Goal: Contribute content: Contribute content

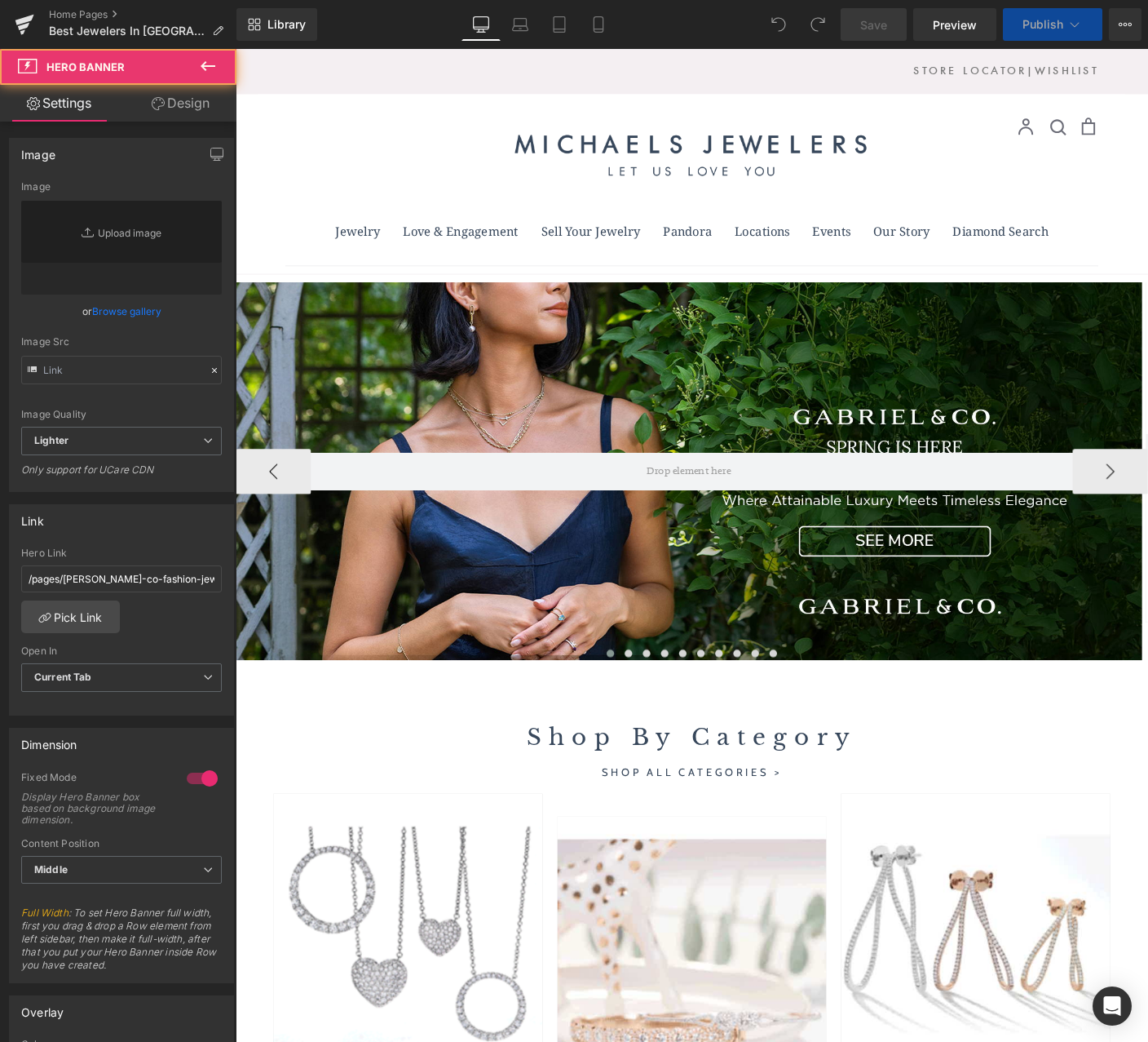
click at [727, 413] on div at bounding box center [726, 506] width 981 height 409
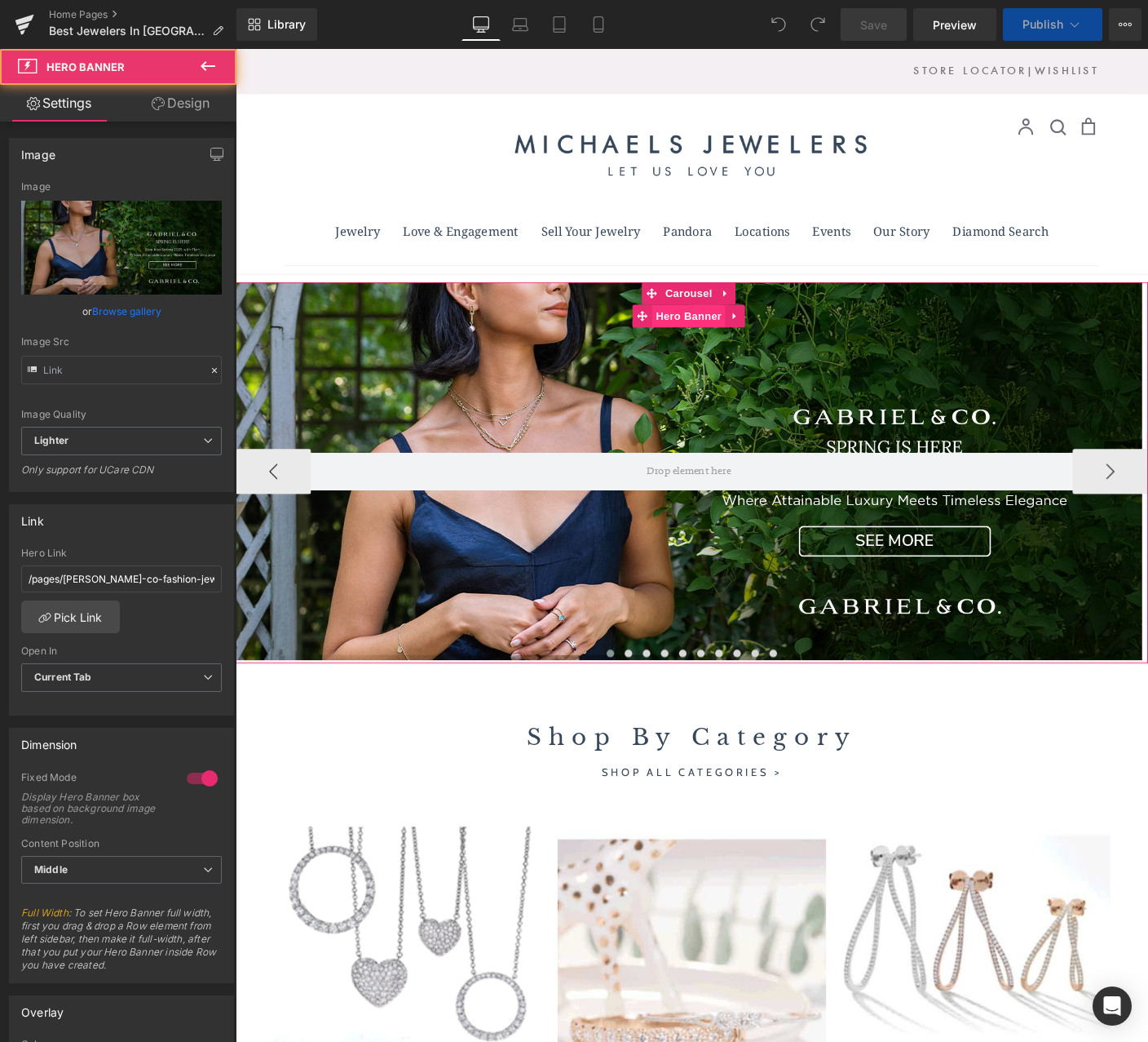
type input "[URL][DOMAIN_NAME]"
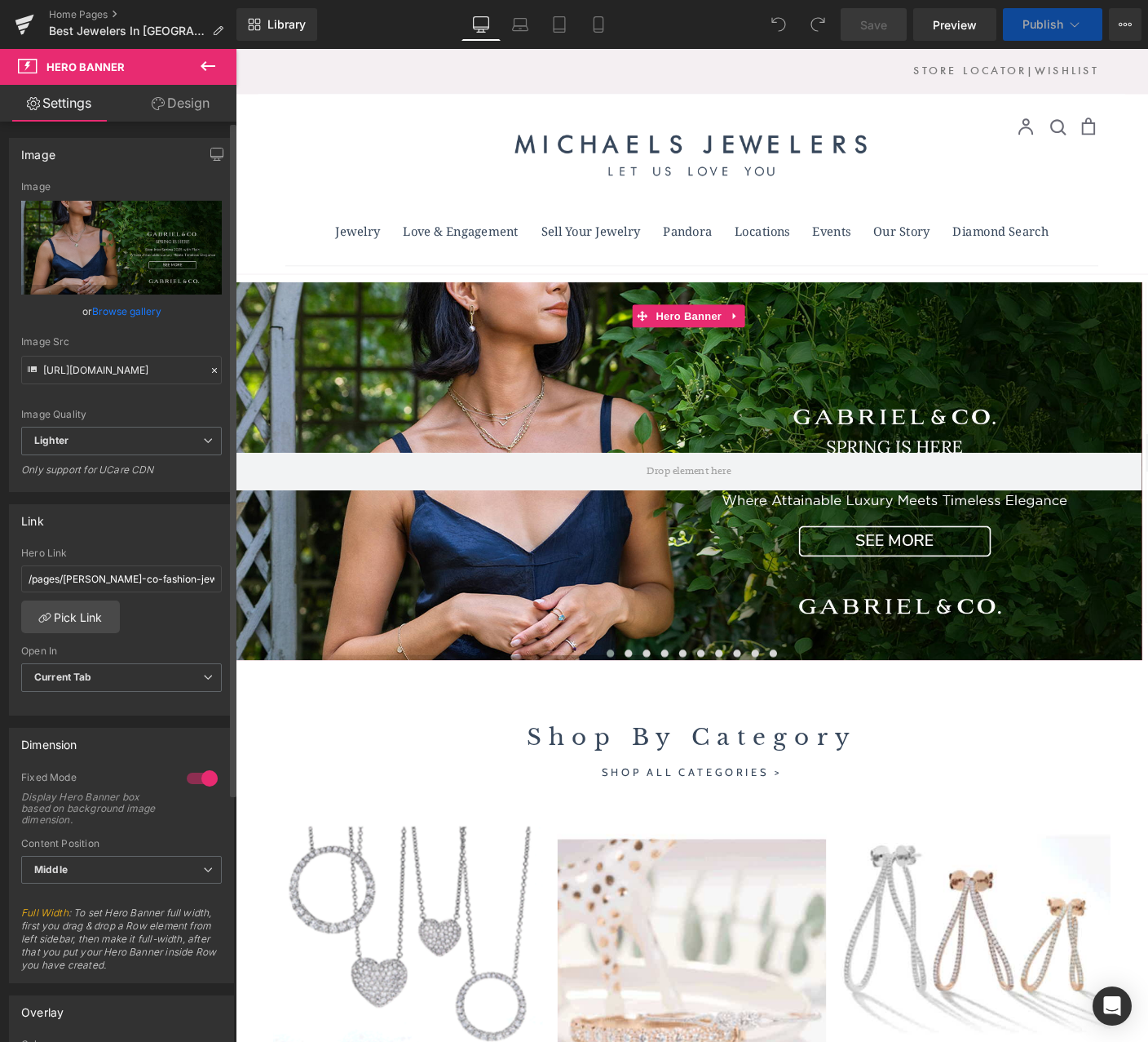
click at [140, 311] on link "Browse gallery" at bounding box center [126, 311] width 70 height 28
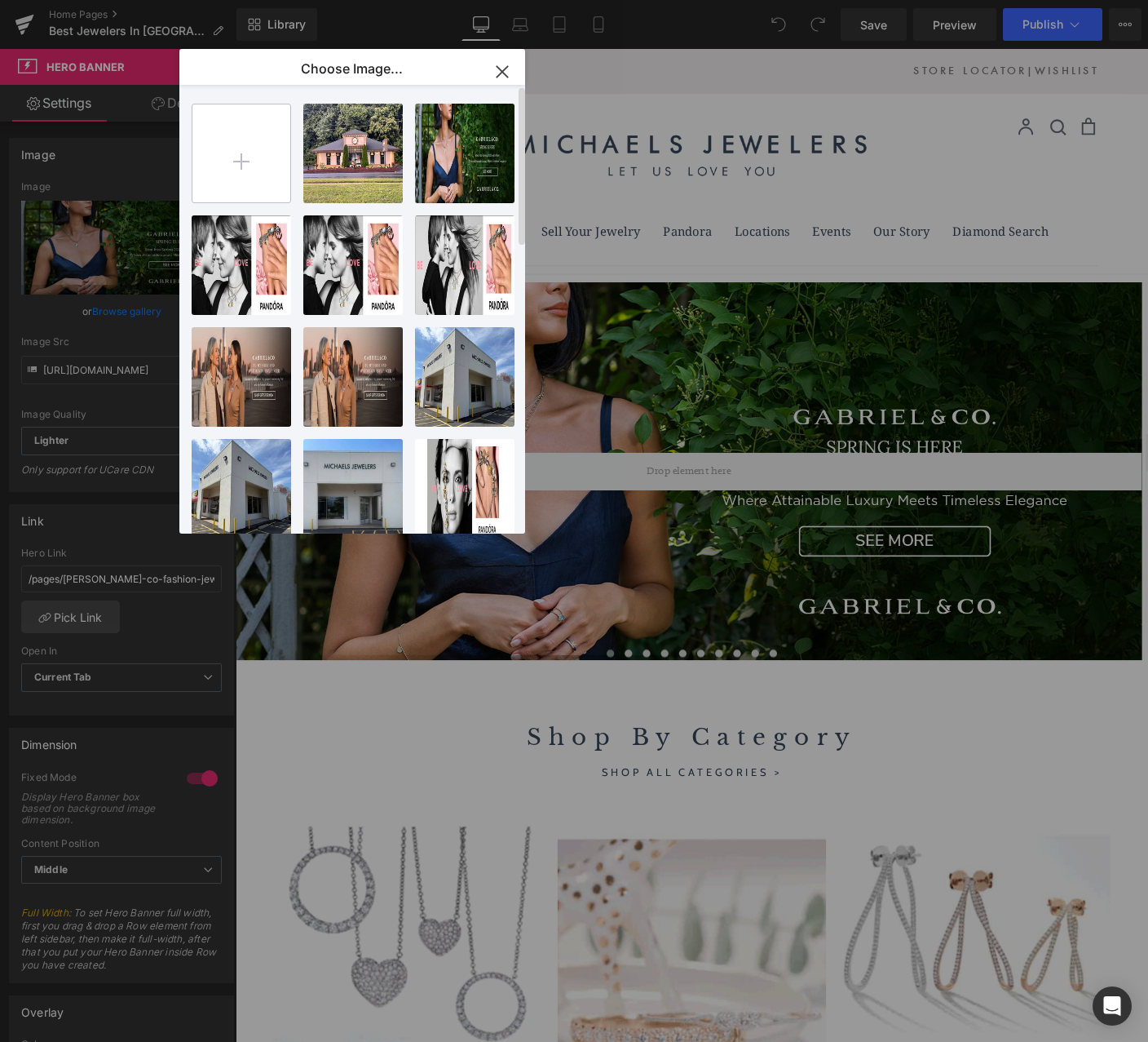
click at [259, 141] on input "file" at bounding box center [241, 154] width 98 height 98
type input "C:\fakepath\[DATE]-BUJUKAN STACK-WEB BANNER.jpg"
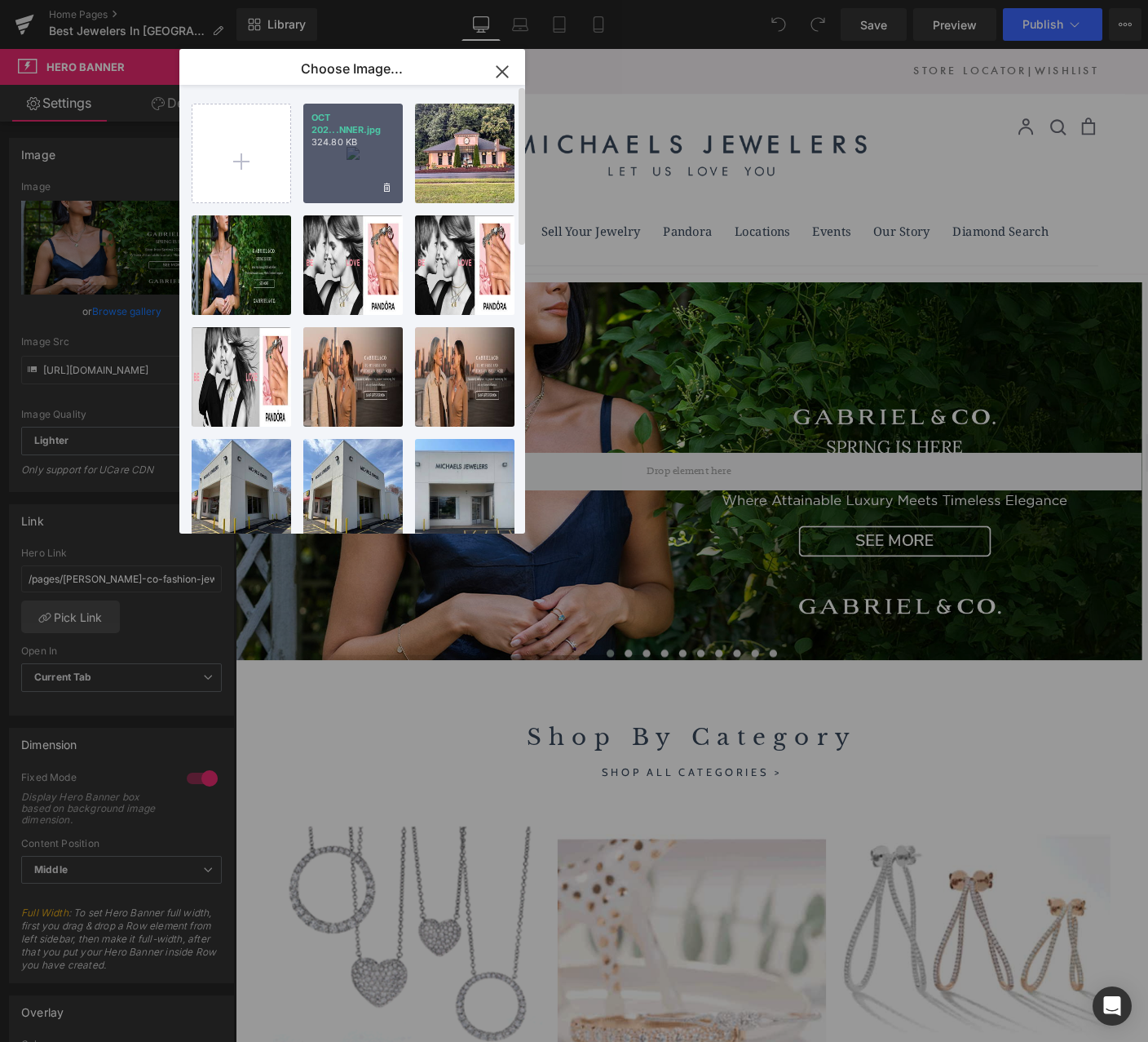
click at [357, 155] on div "OCT 202...NNER.jpg 324.80 KB" at bounding box center [353, 154] width 100 height 100
type input "[URL][DOMAIN_NAME]"
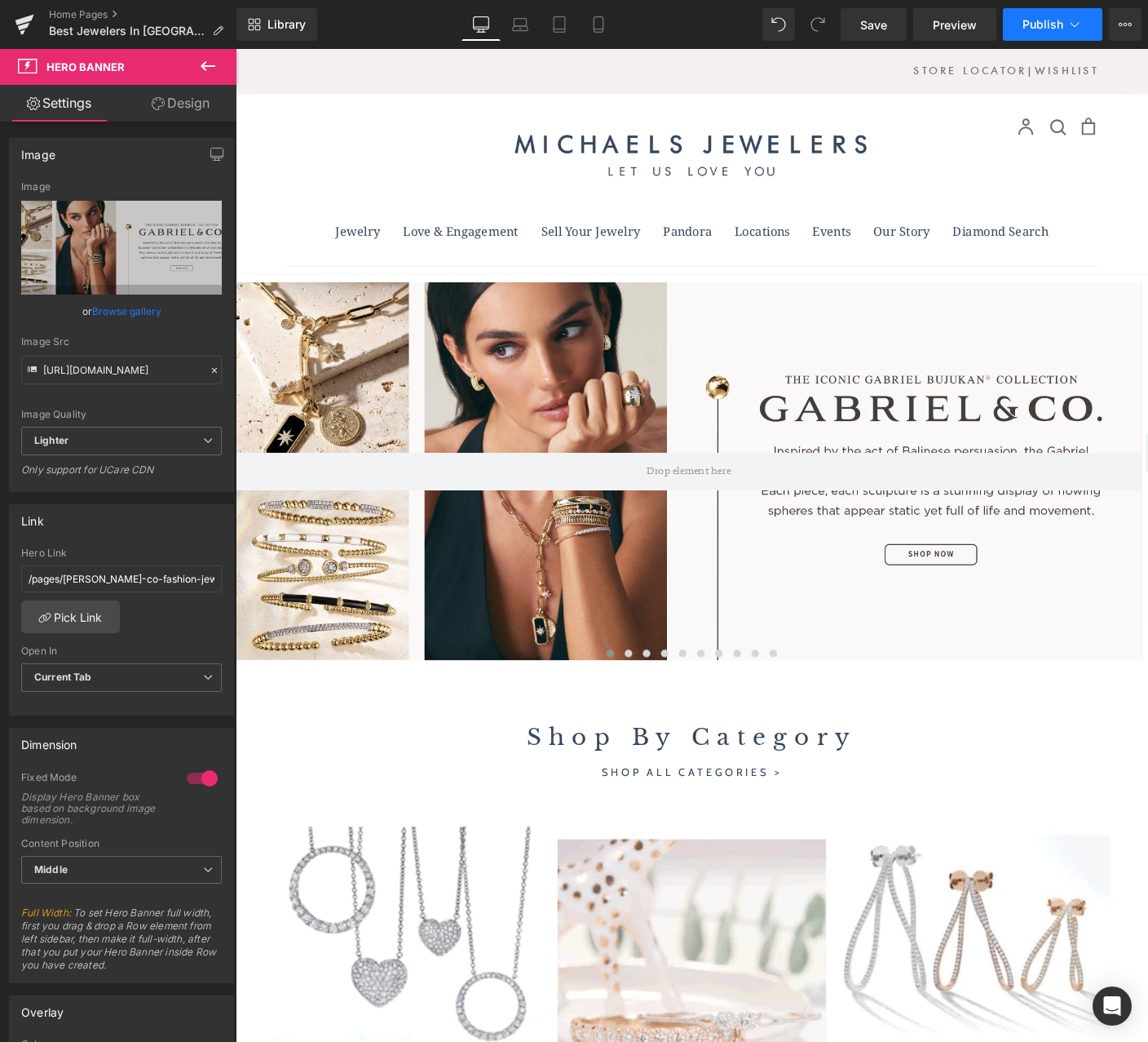
click at [1048, 32] on button "Publish" at bounding box center [1053, 24] width 100 height 33
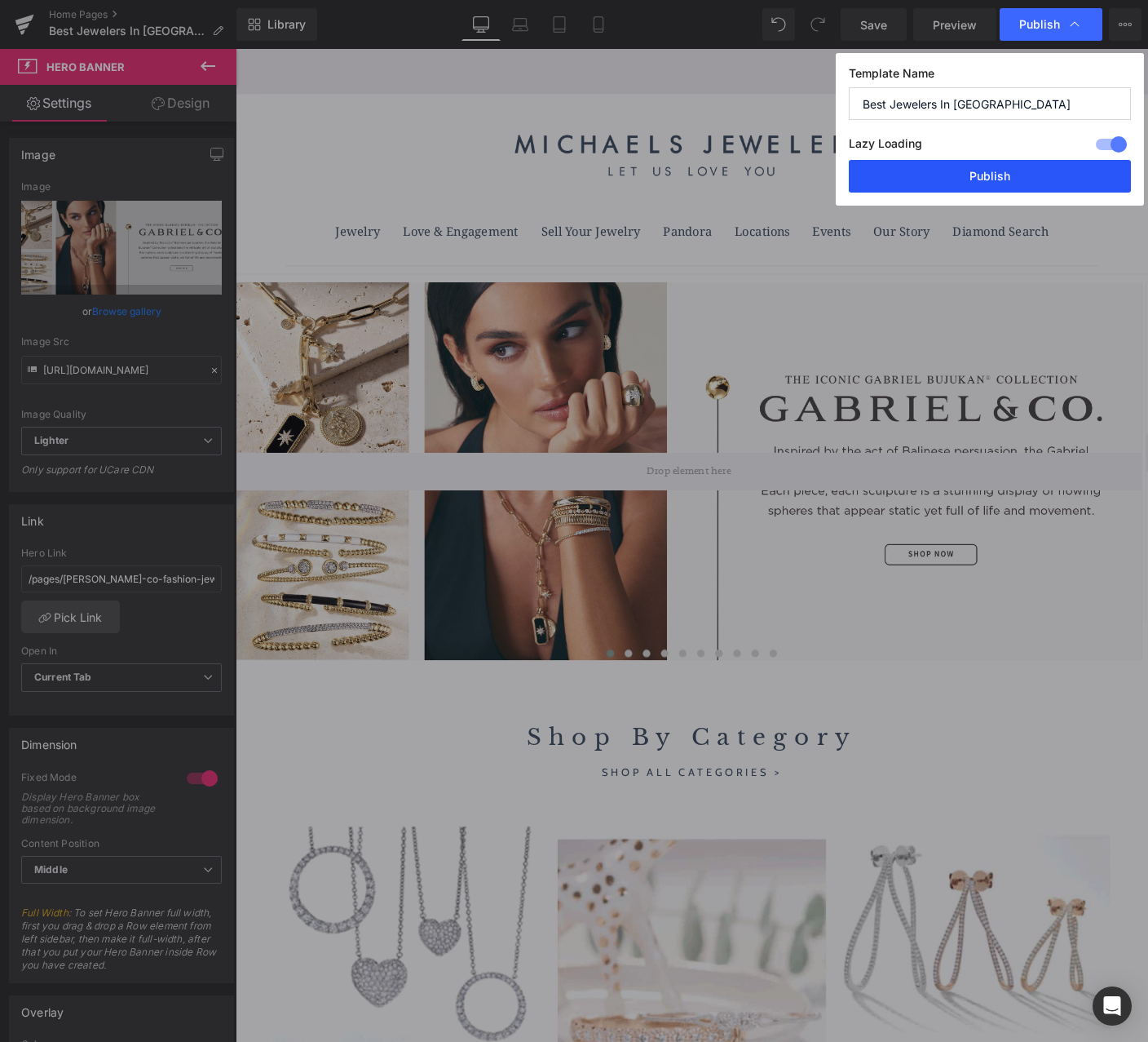
click at [992, 174] on button "Publish" at bounding box center [990, 176] width 282 height 33
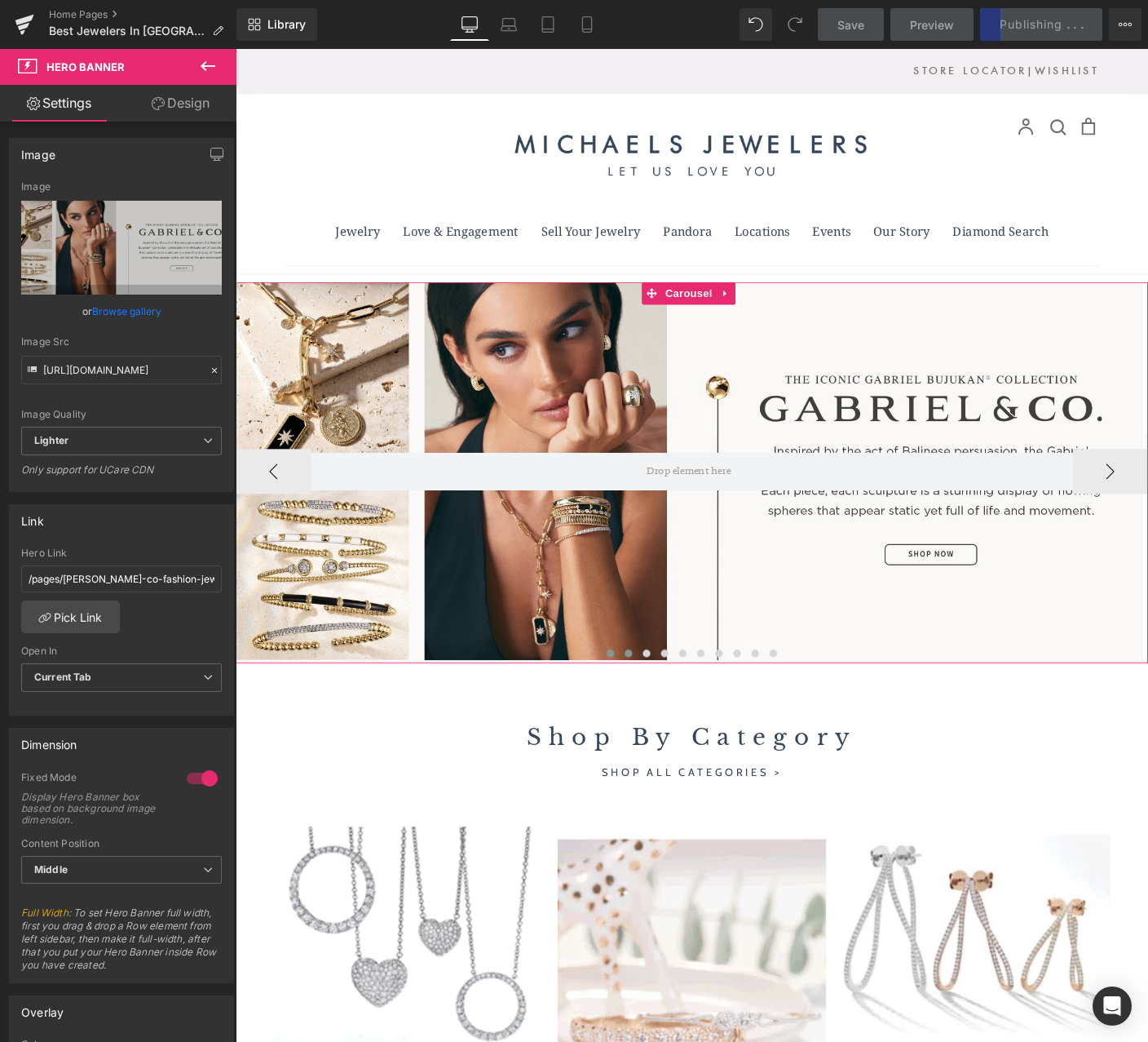
click at [658, 707] on span at bounding box center [660, 702] width 8 height 8
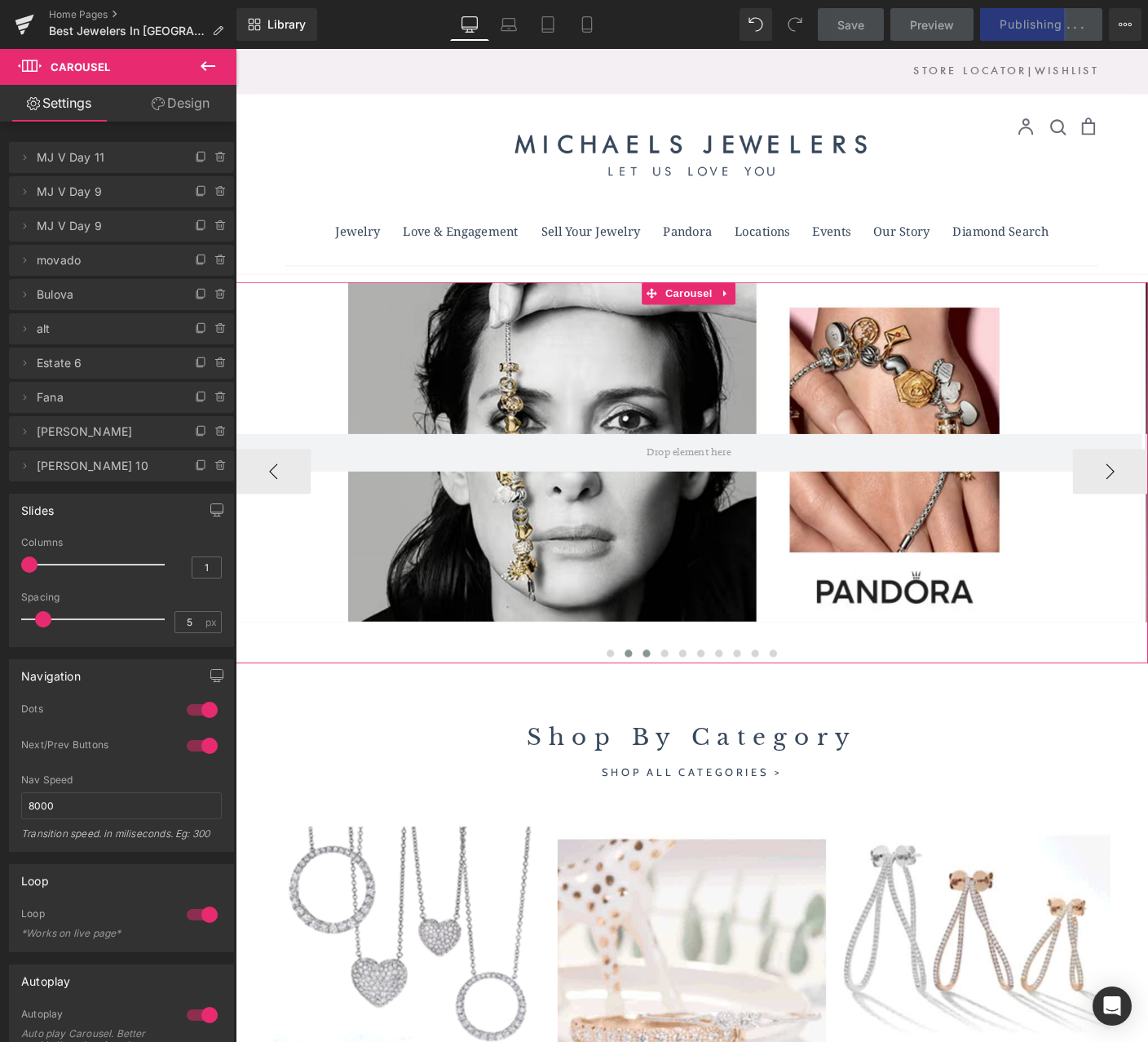
click at [676, 704] on span at bounding box center [679, 702] width 8 height 8
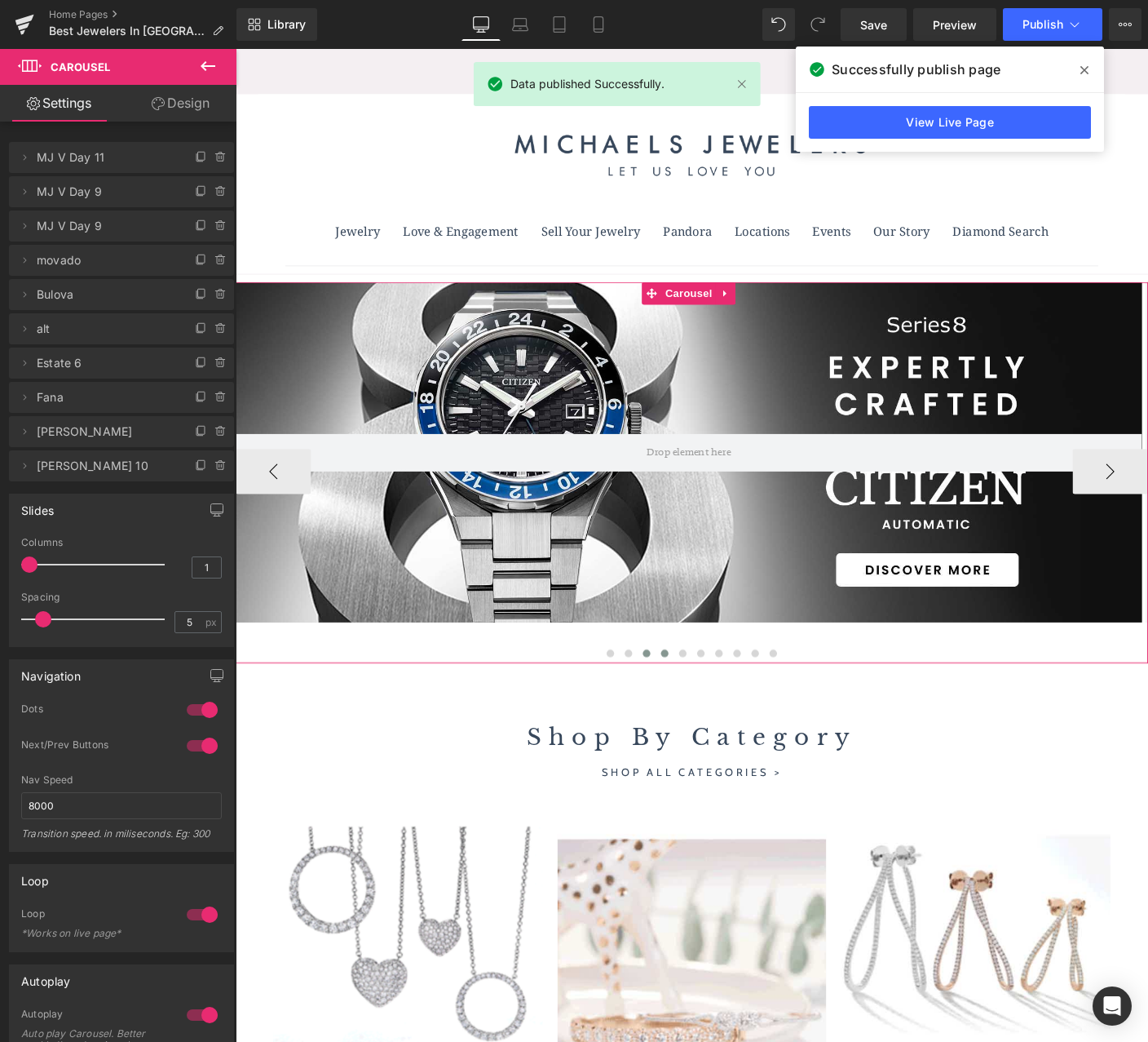
click at [699, 704] on span at bounding box center [699, 702] width 8 height 8
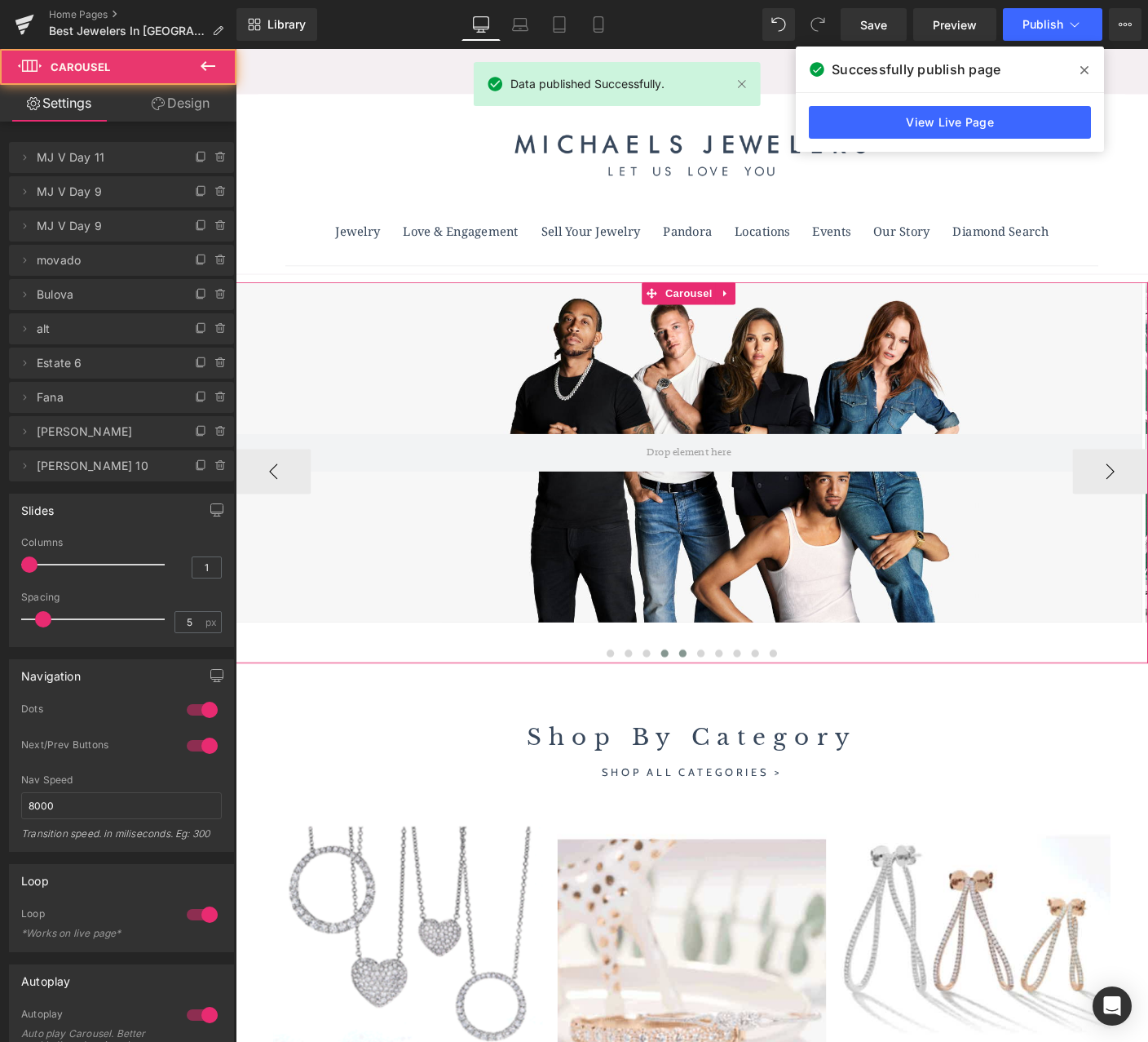
click at [715, 703] on span at bounding box center [719, 702] width 8 height 8
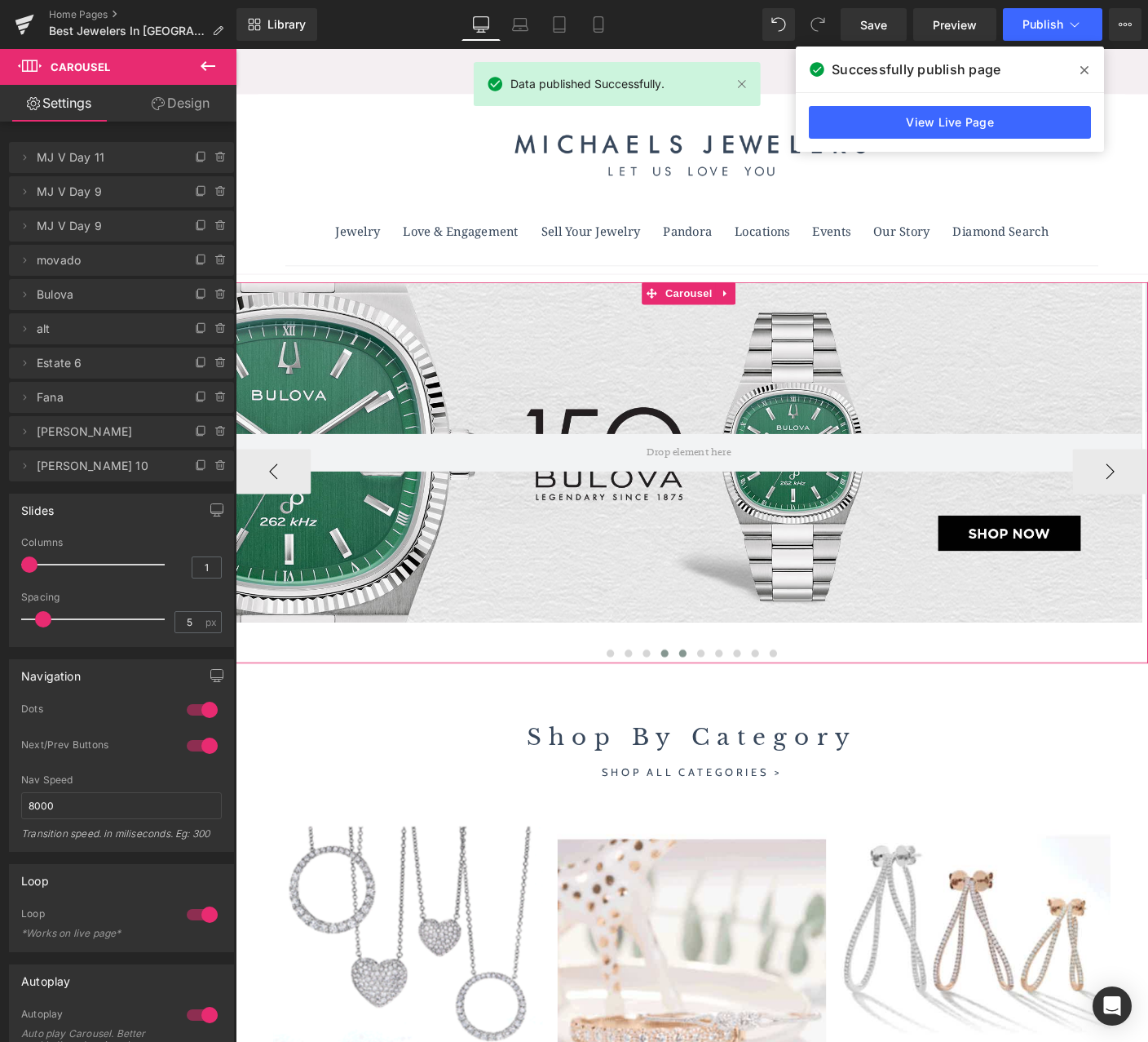
click at [690, 701] on button at bounding box center [700, 702] width 20 height 16
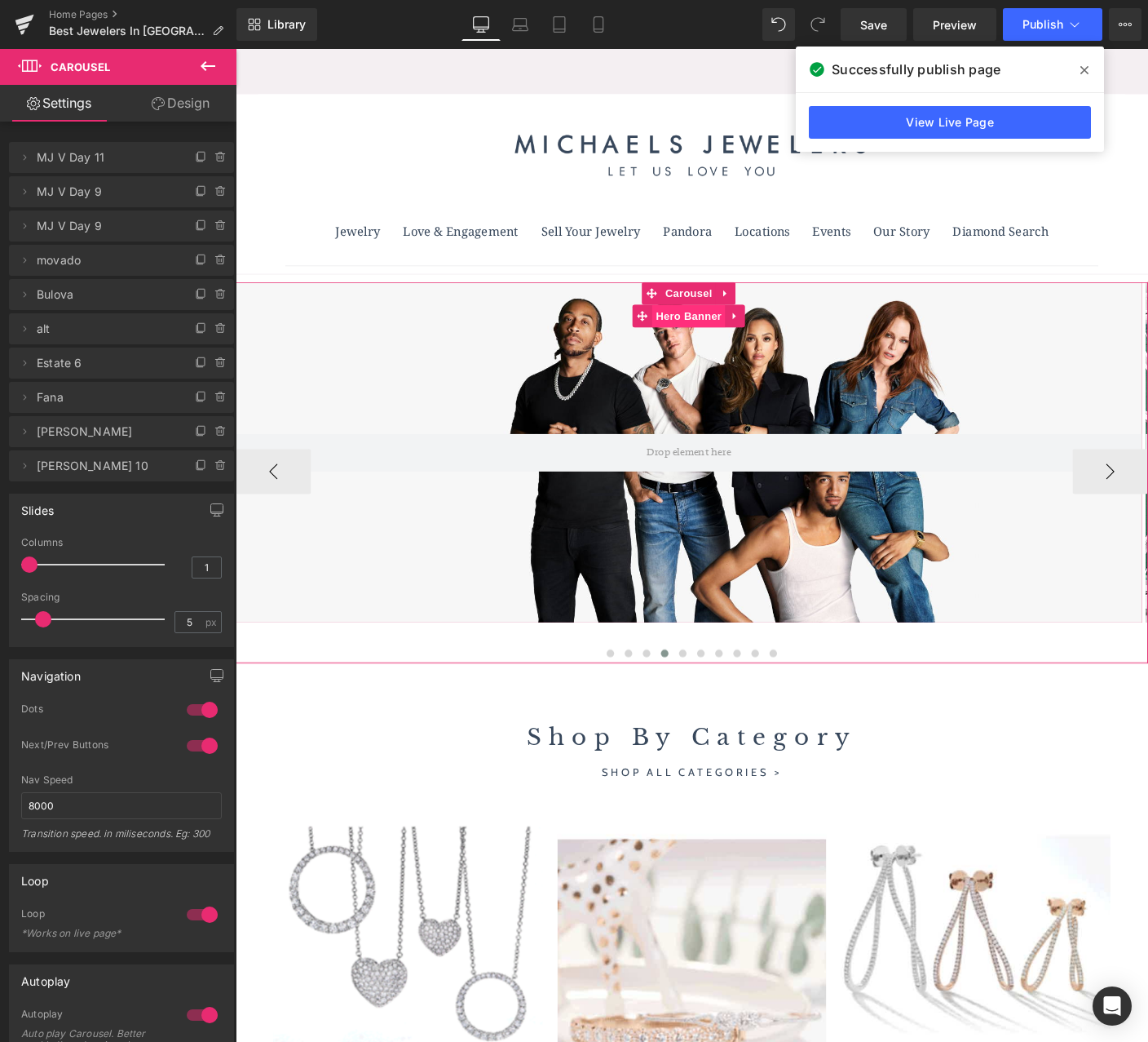
click at [738, 338] on span "Hero Banner" at bounding box center [726, 338] width 79 height 24
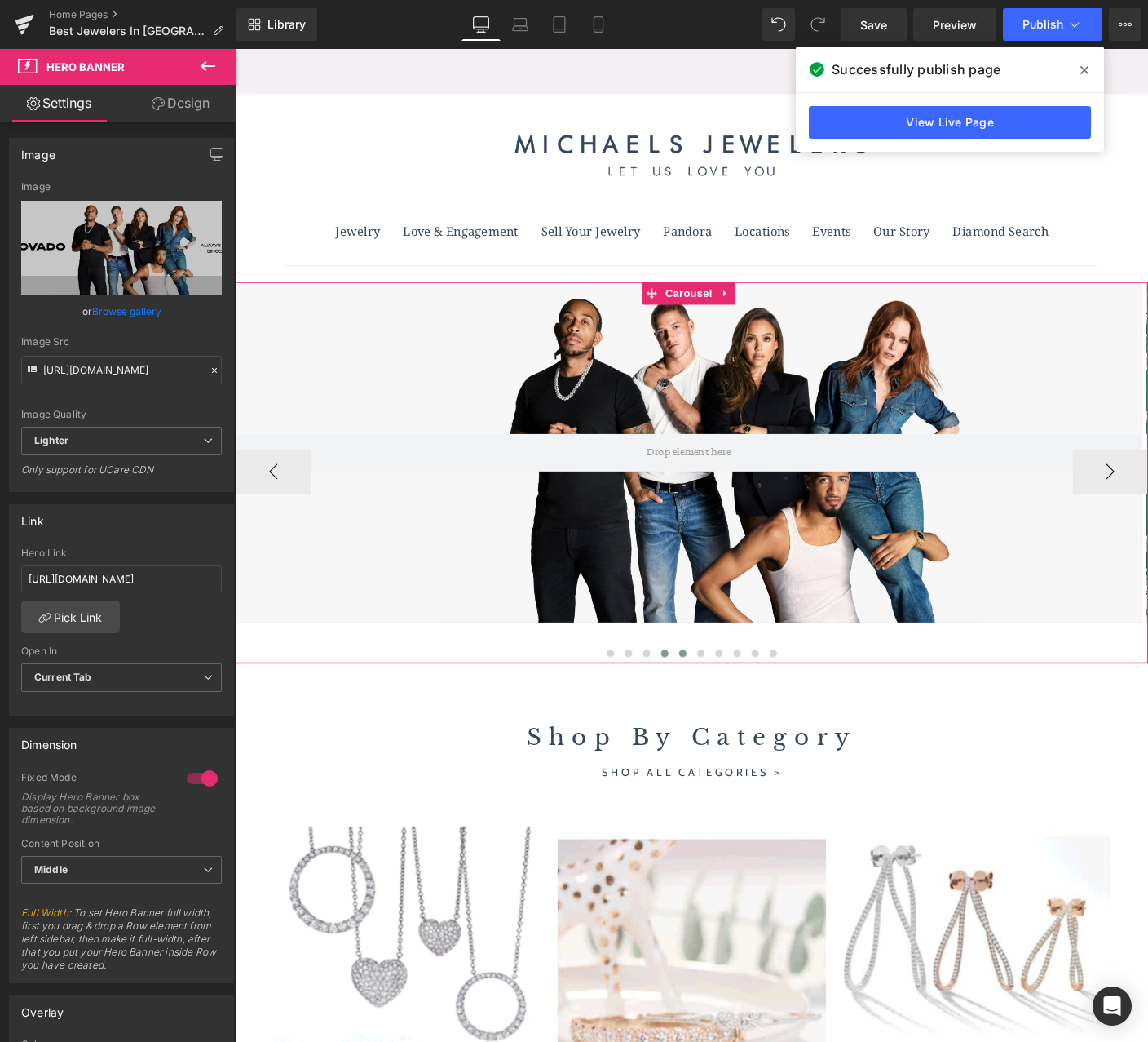
click at [717, 704] on span at bounding box center [719, 702] width 8 height 8
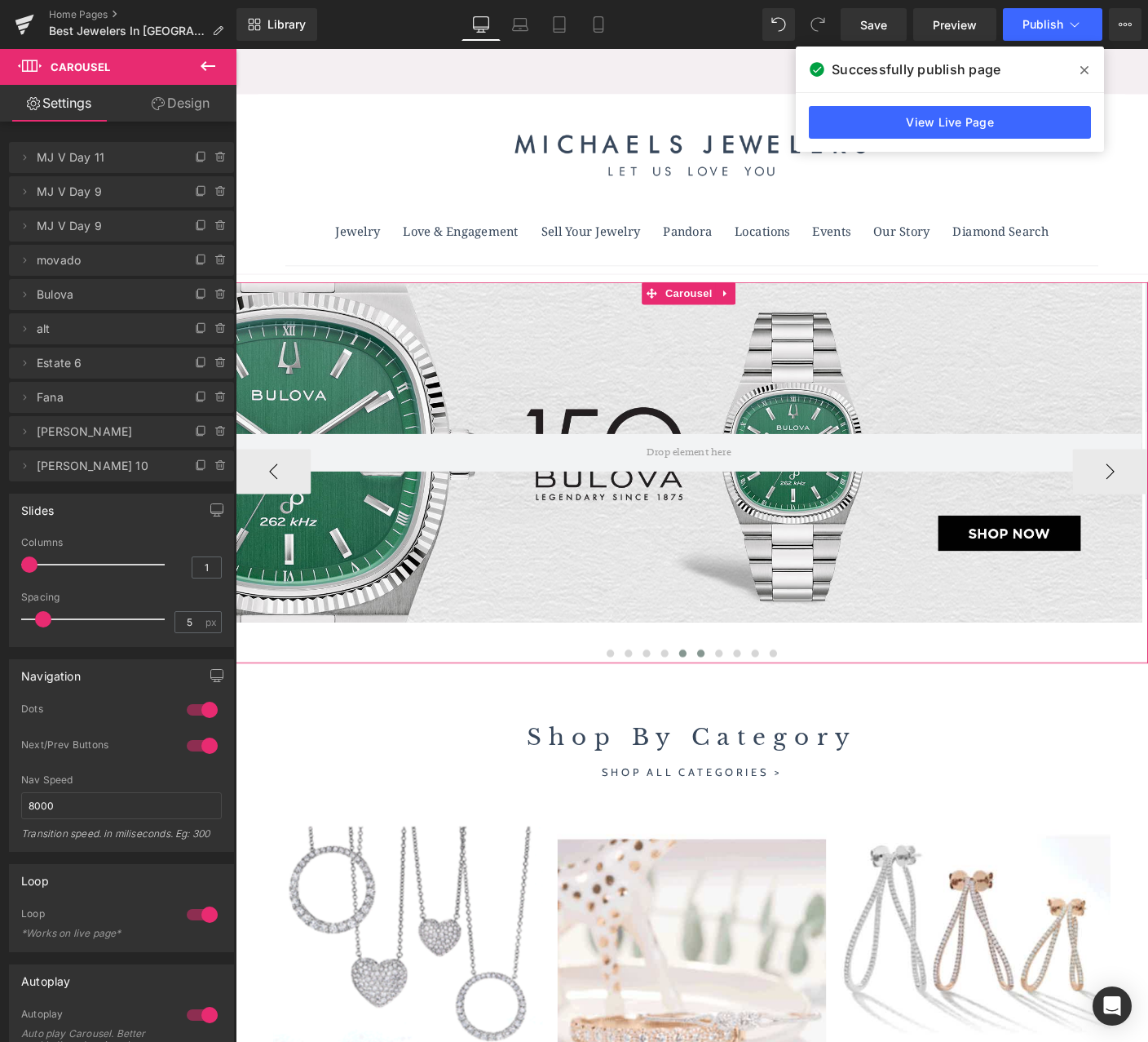
click at [729, 703] on button at bounding box center [738, 702] width 20 height 16
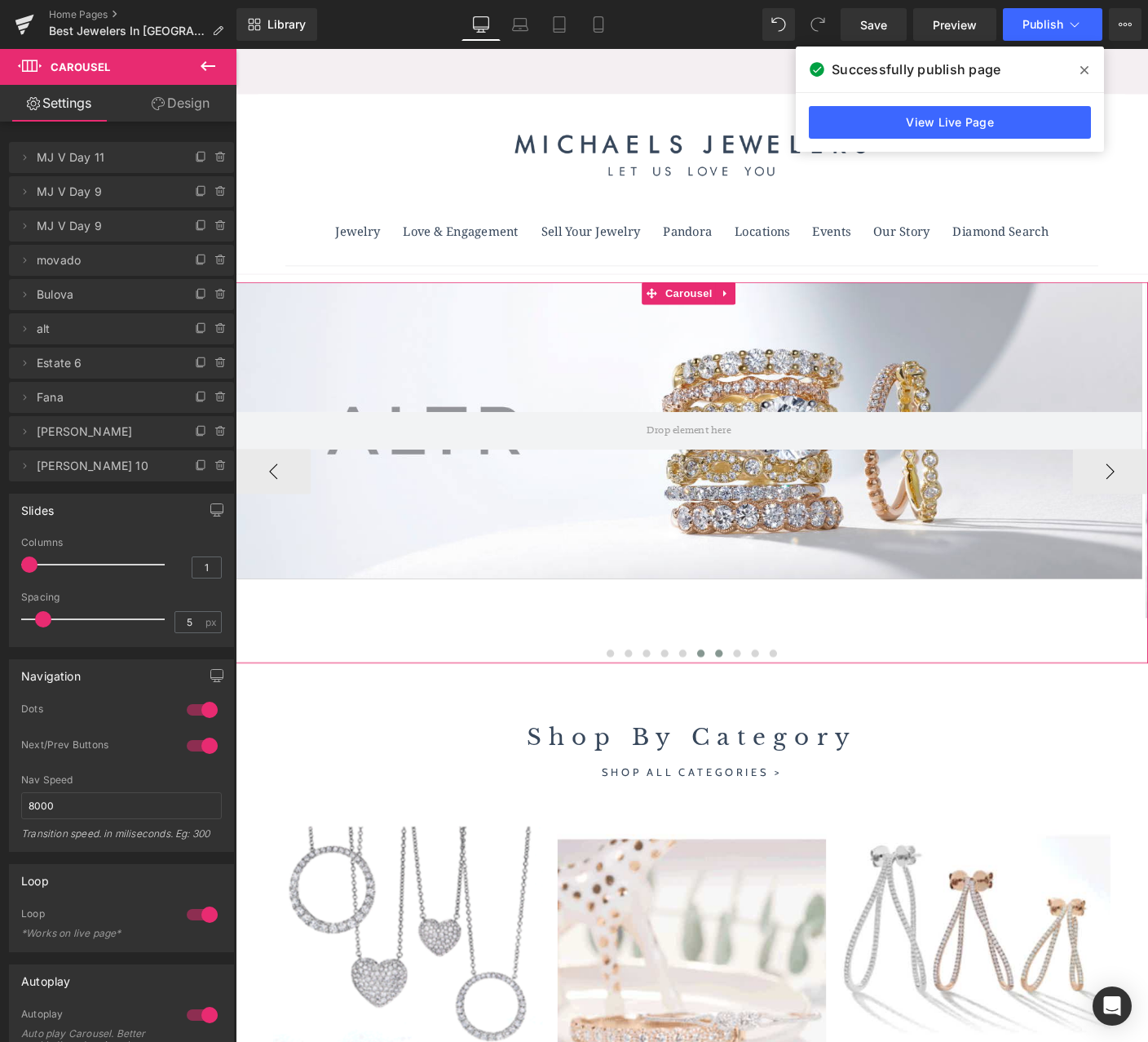
click at [755, 702] on span at bounding box center [758, 702] width 8 height 8
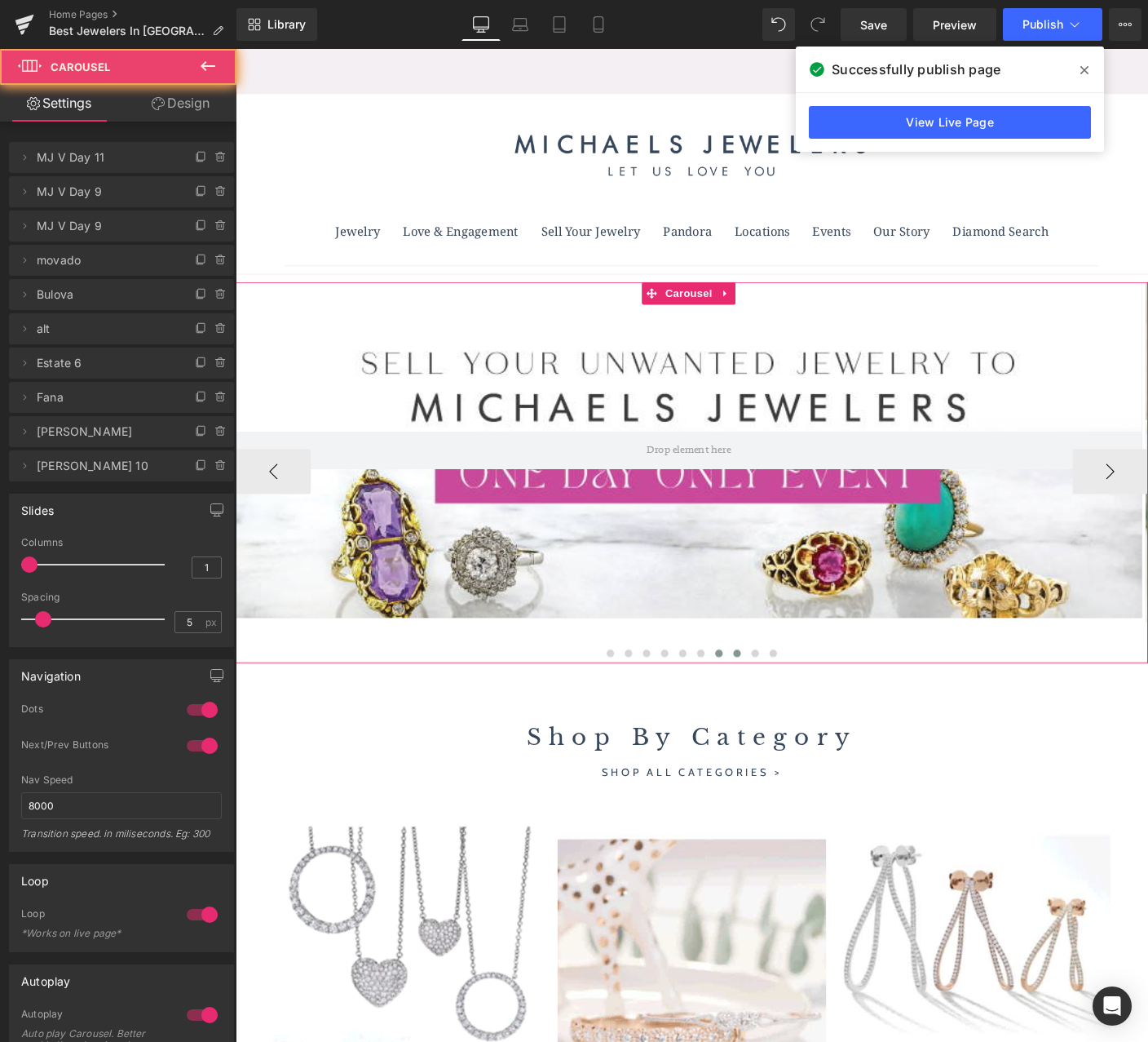
click at [774, 703] on span at bounding box center [777, 702] width 8 height 8
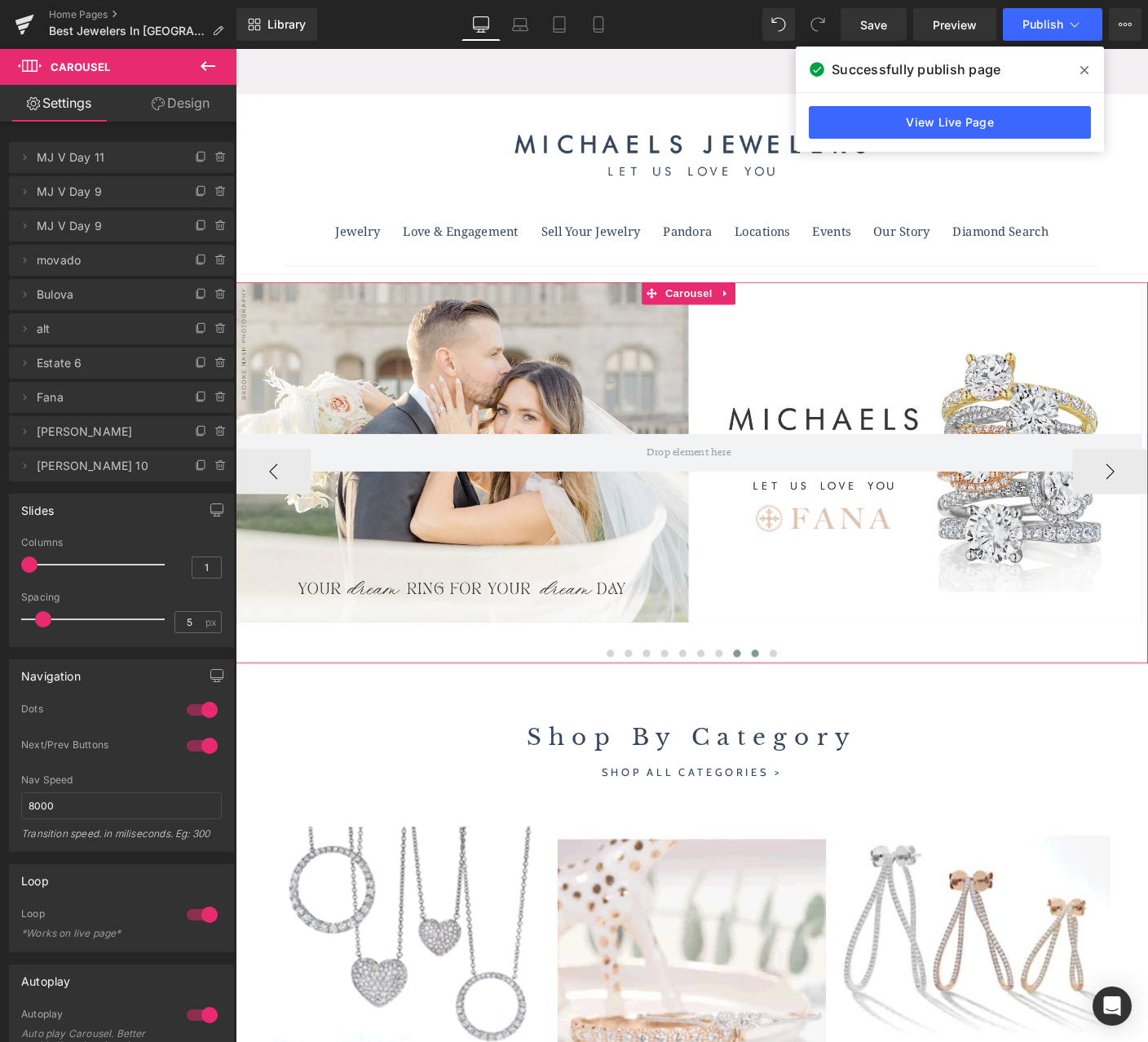
click at [793, 702] on span at bounding box center [797, 702] width 8 height 8
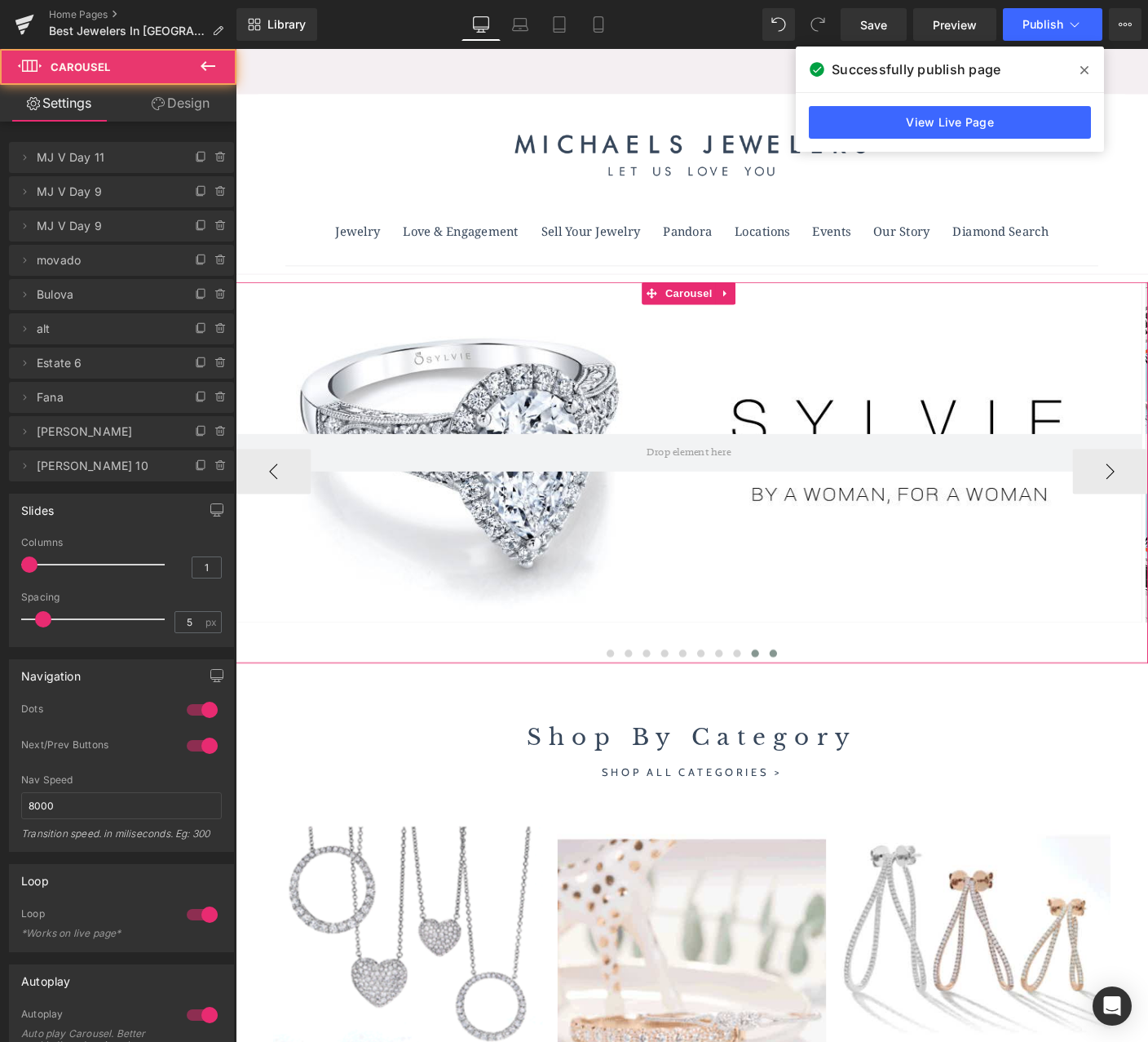
click at [813, 702] on span at bounding box center [817, 702] width 8 height 8
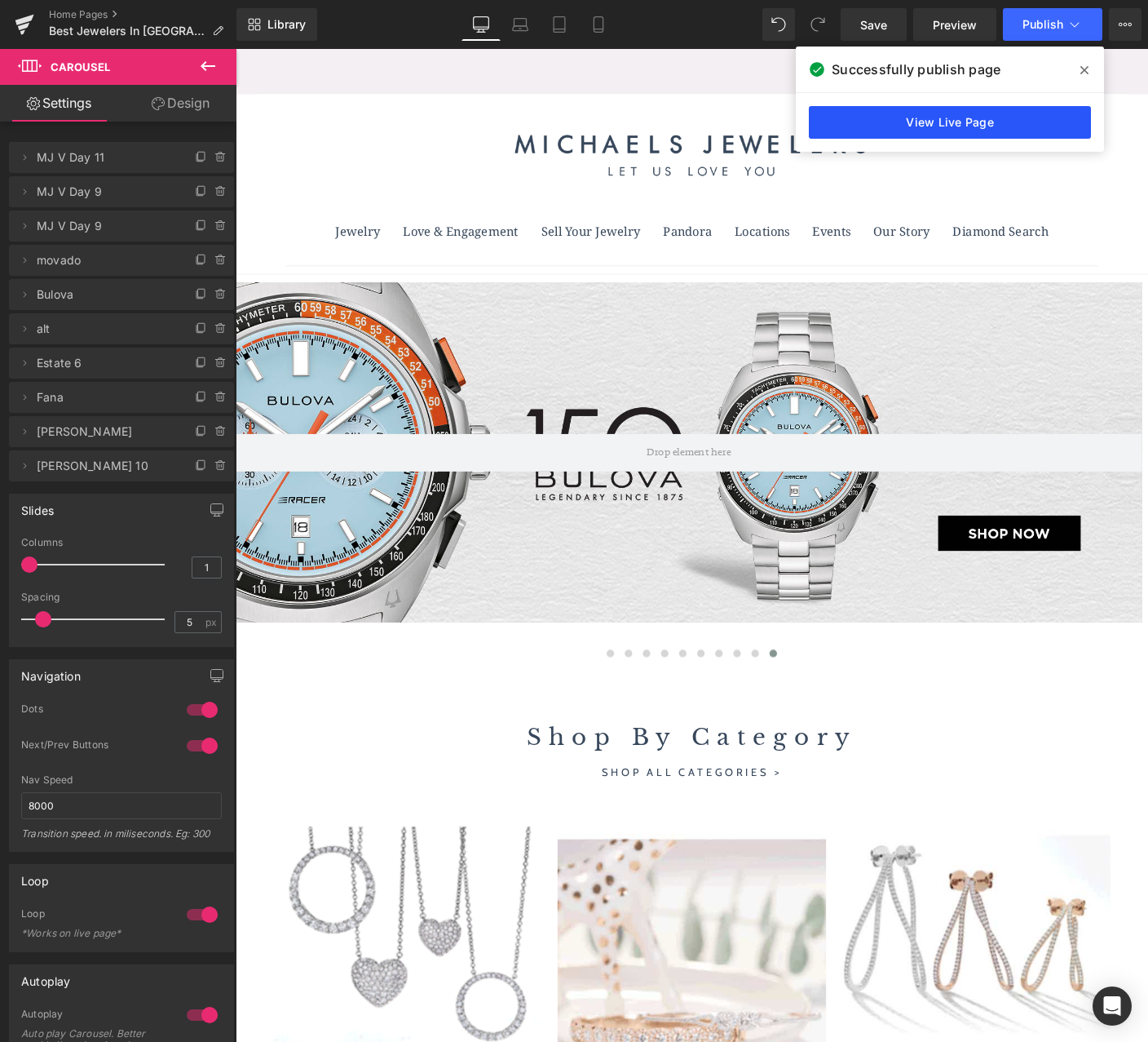
click at [1027, 119] on link "View Live Page" at bounding box center [950, 122] width 282 height 33
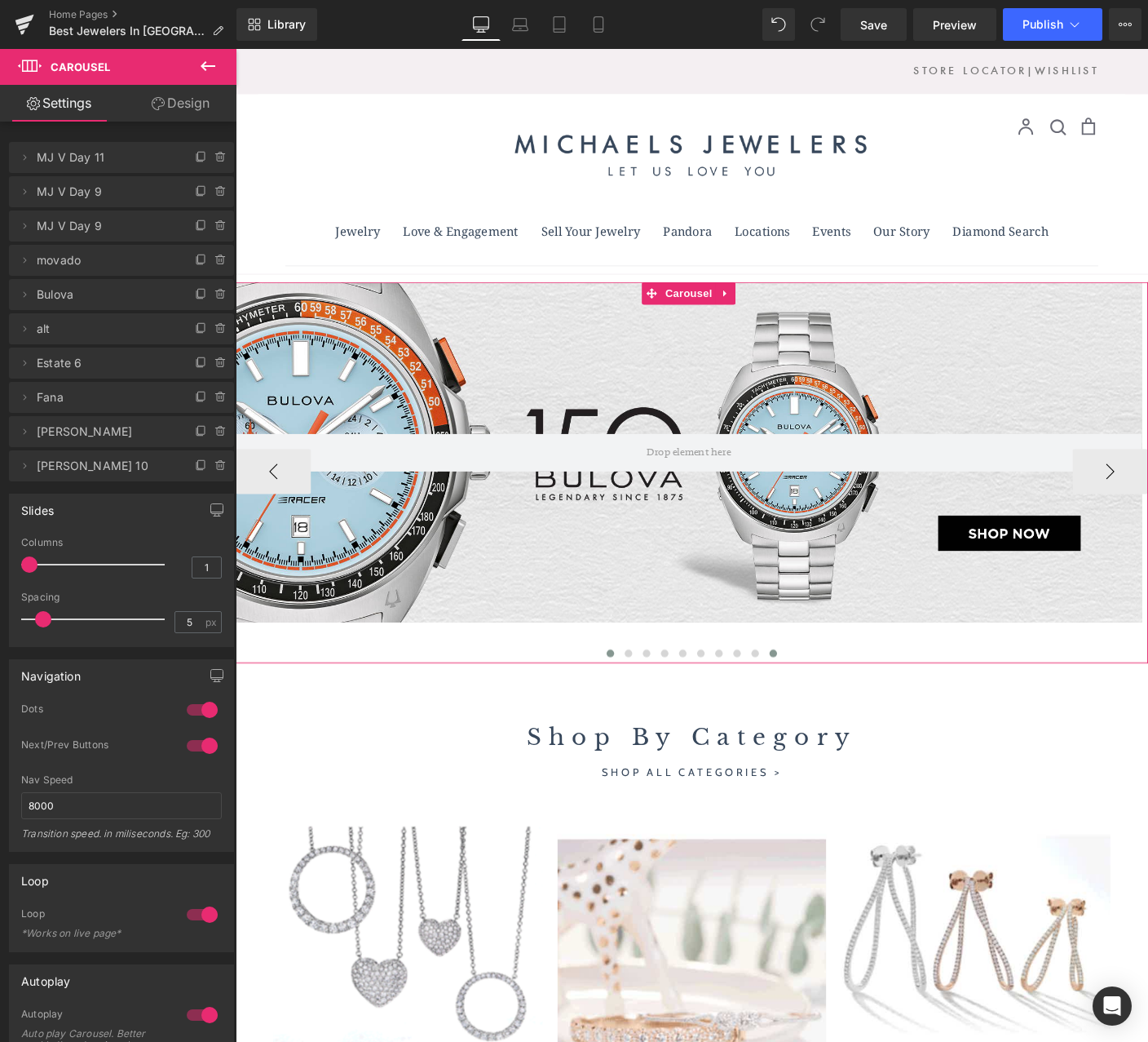
drag, startPoint x: 635, startPoint y: 702, endPoint x: 643, endPoint y: 701, distance: 8.1
click at [637, 702] on span at bounding box center [641, 702] width 8 height 8
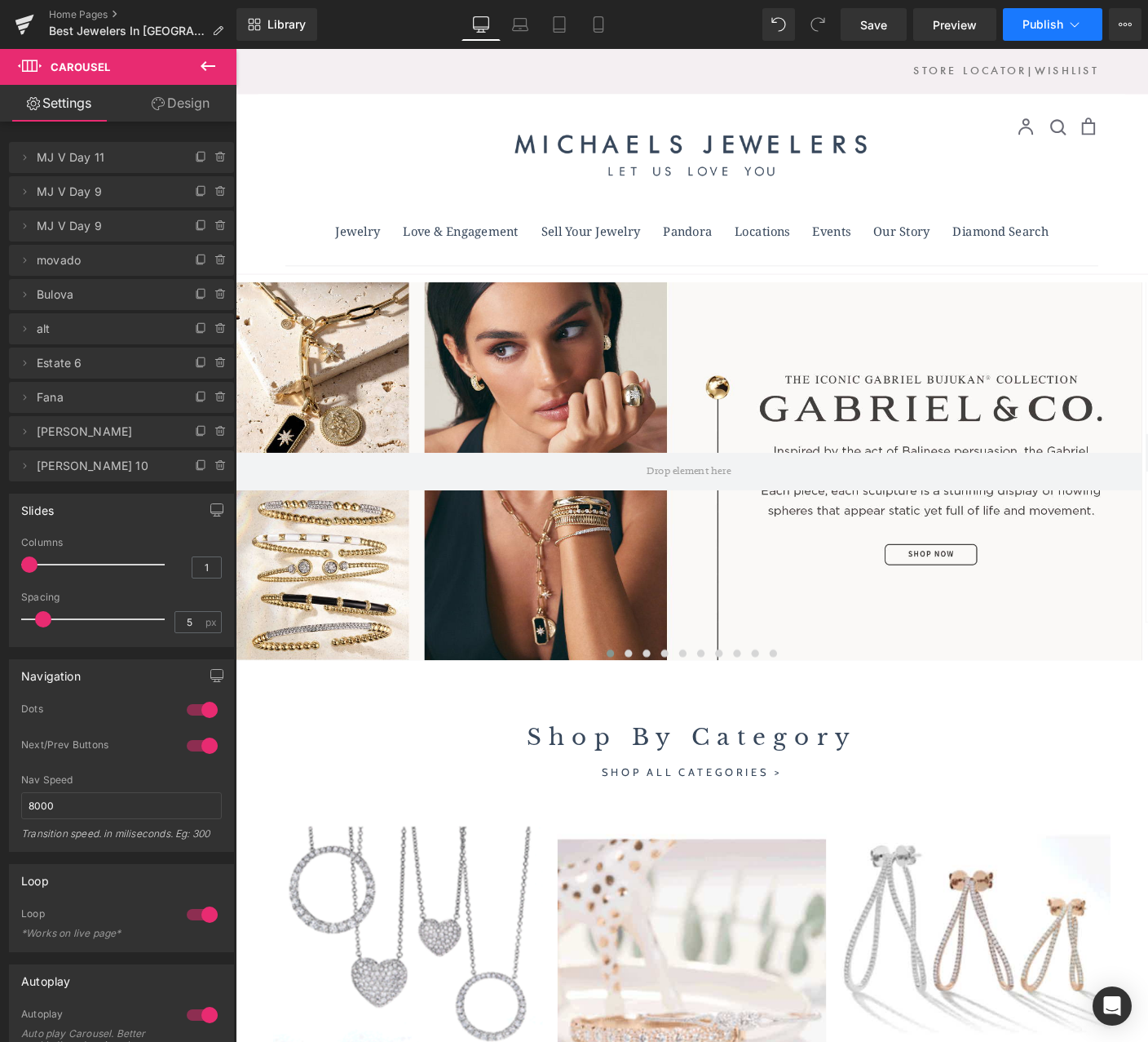
click at [1054, 29] on span "Publish" at bounding box center [1042, 24] width 40 height 13
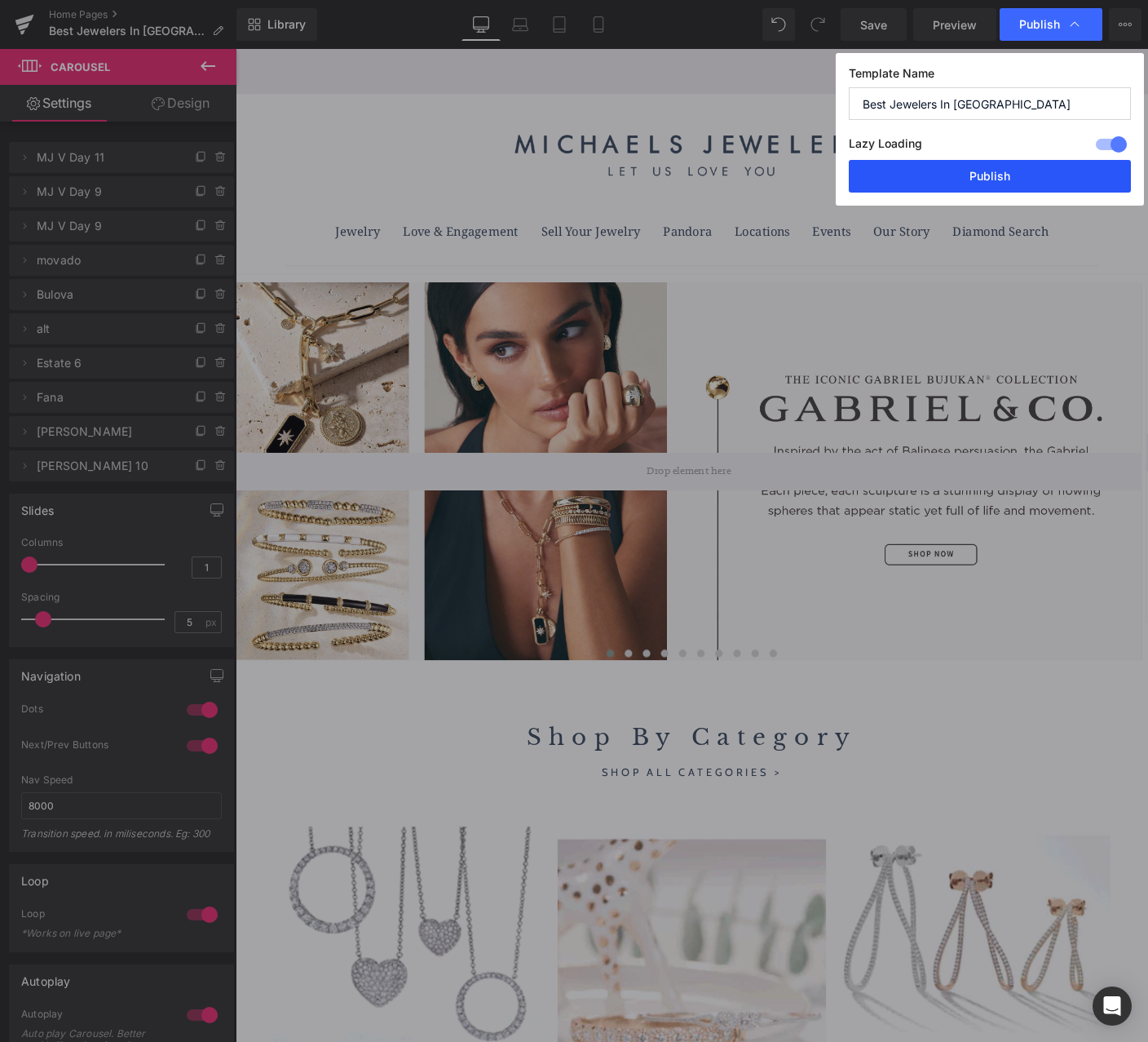
click at [975, 182] on button "Publish" at bounding box center [990, 176] width 282 height 33
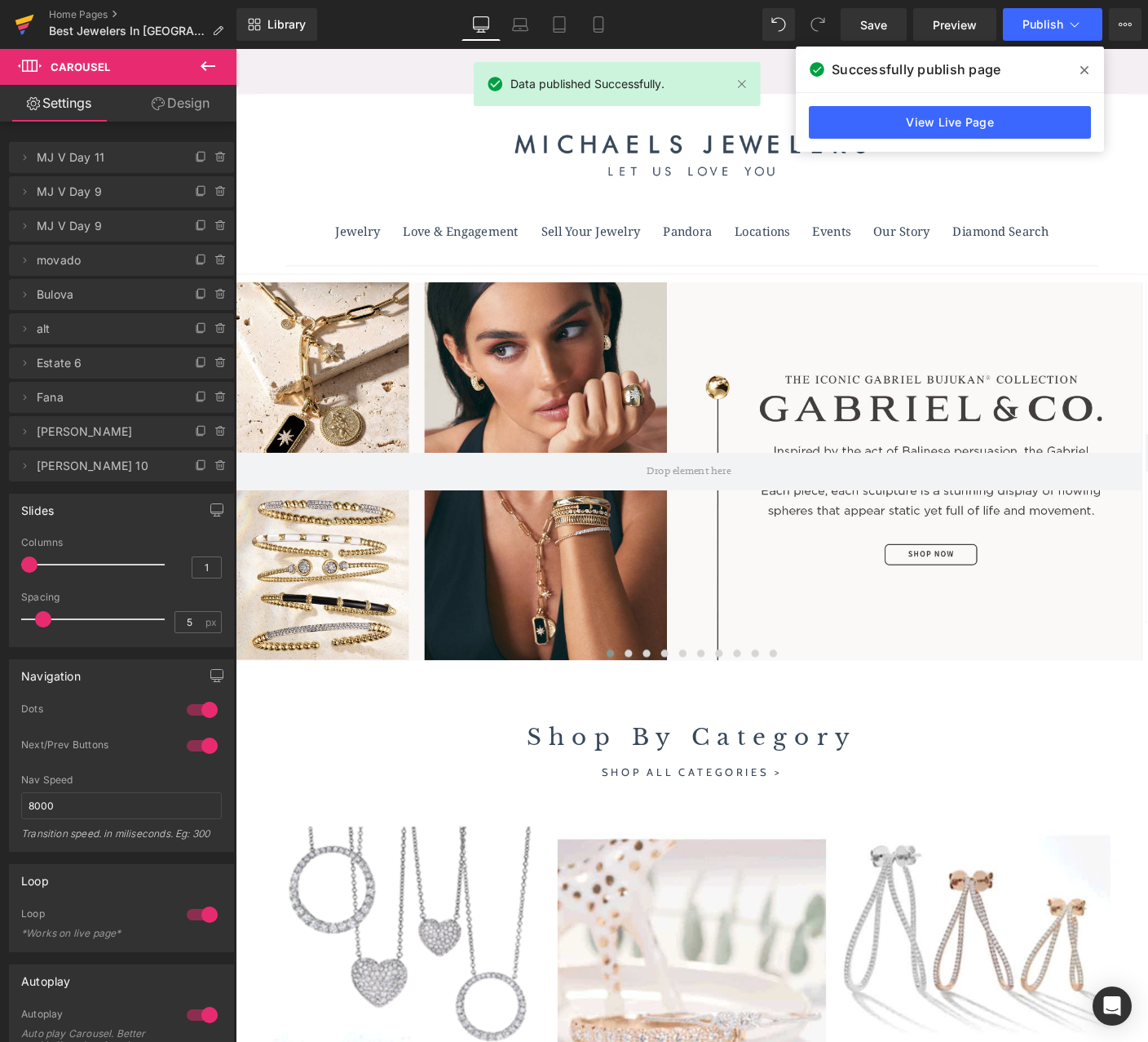
click at [21, 21] on icon at bounding box center [25, 20] width 19 height 10
